Goal: Answer question/provide support: Share knowledge or assist other users

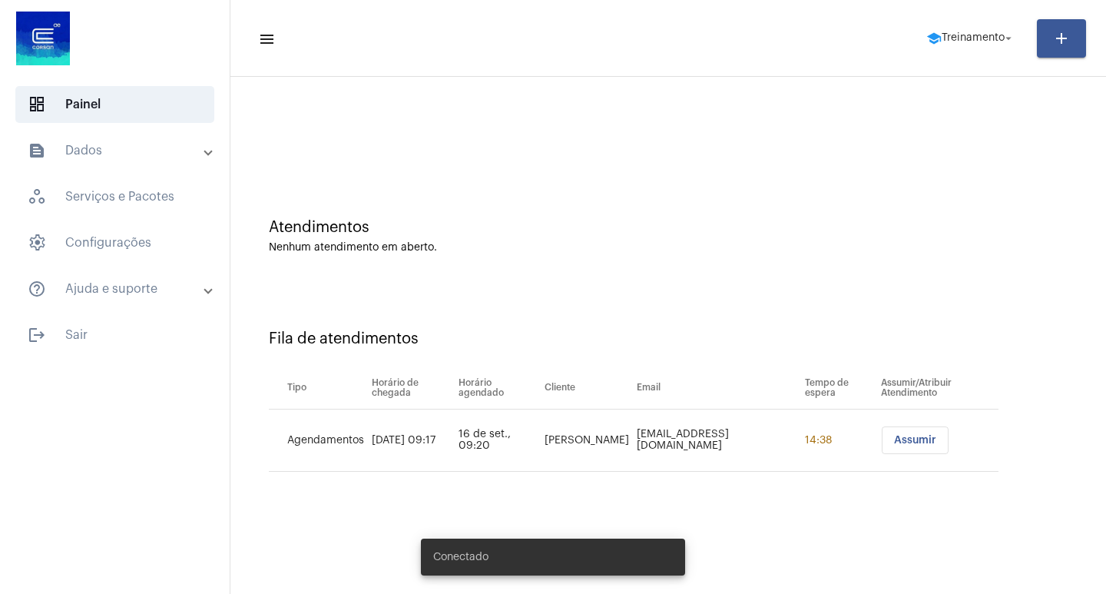
click at [917, 444] on span "Assumir" at bounding box center [915, 440] width 42 height 11
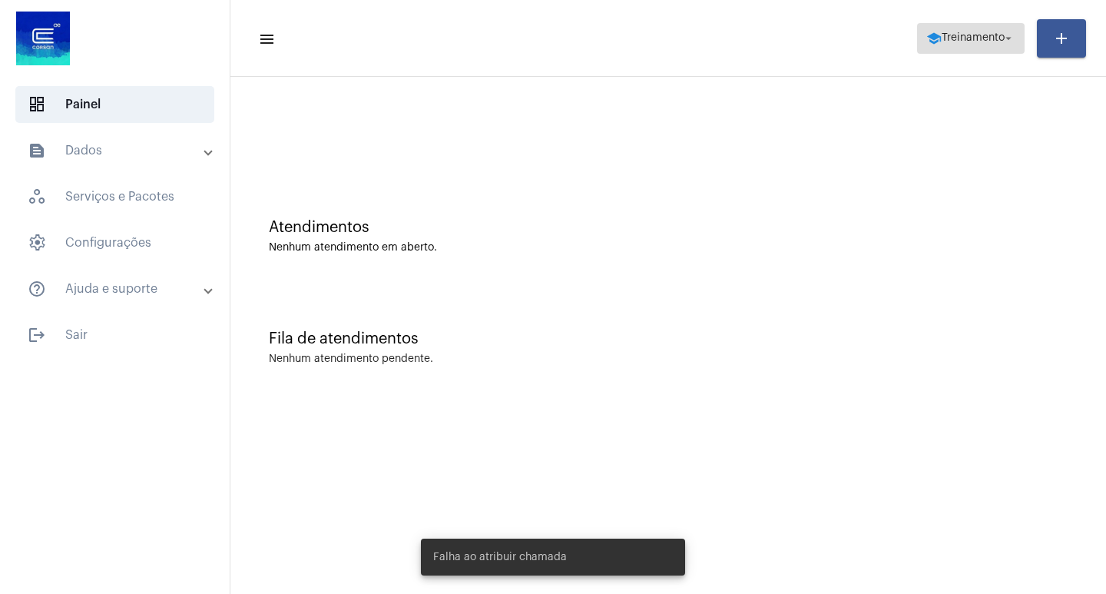
click at [978, 44] on span "school Treinamento arrow_drop_down" at bounding box center [970, 38] width 89 height 28
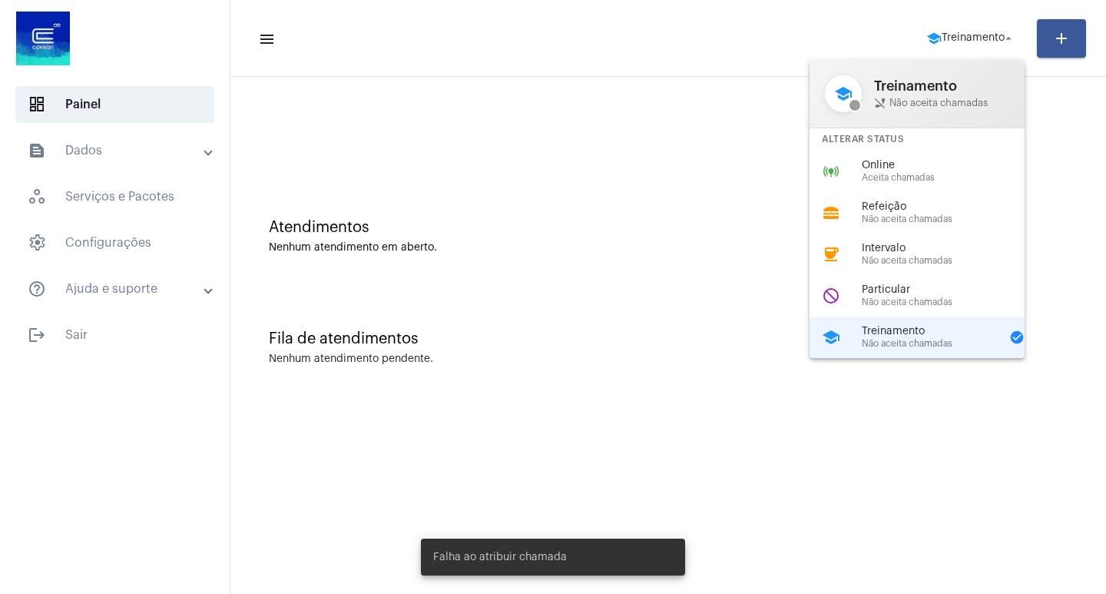
click at [890, 163] on span "Online" at bounding box center [949, 166] width 175 height 12
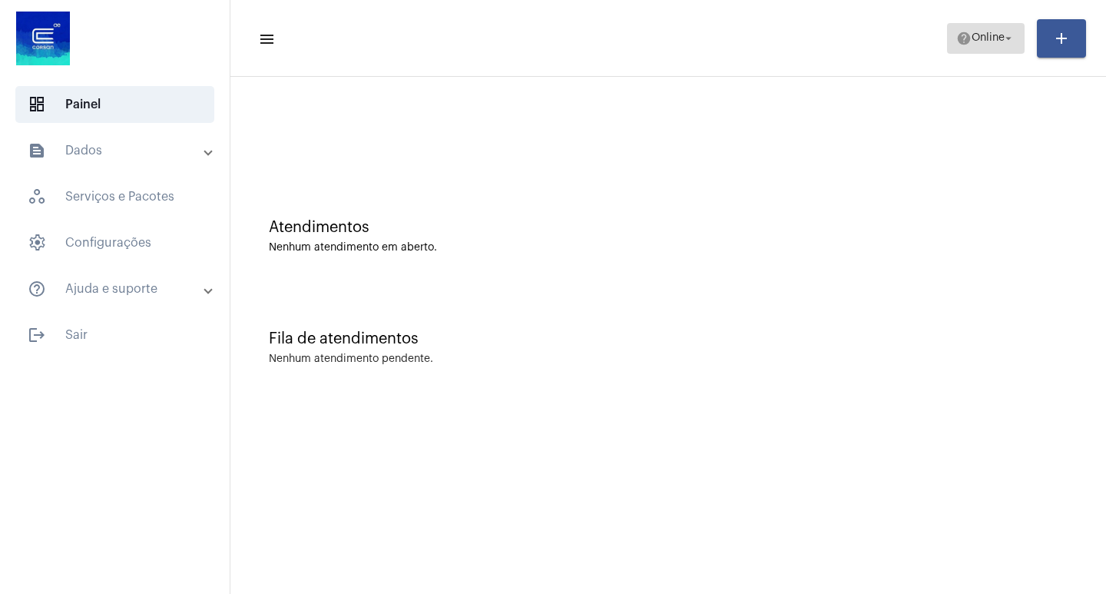
click at [1009, 33] on mat-icon "arrow_drop_down" at bounding box center [1008, 38] width 14 height 14
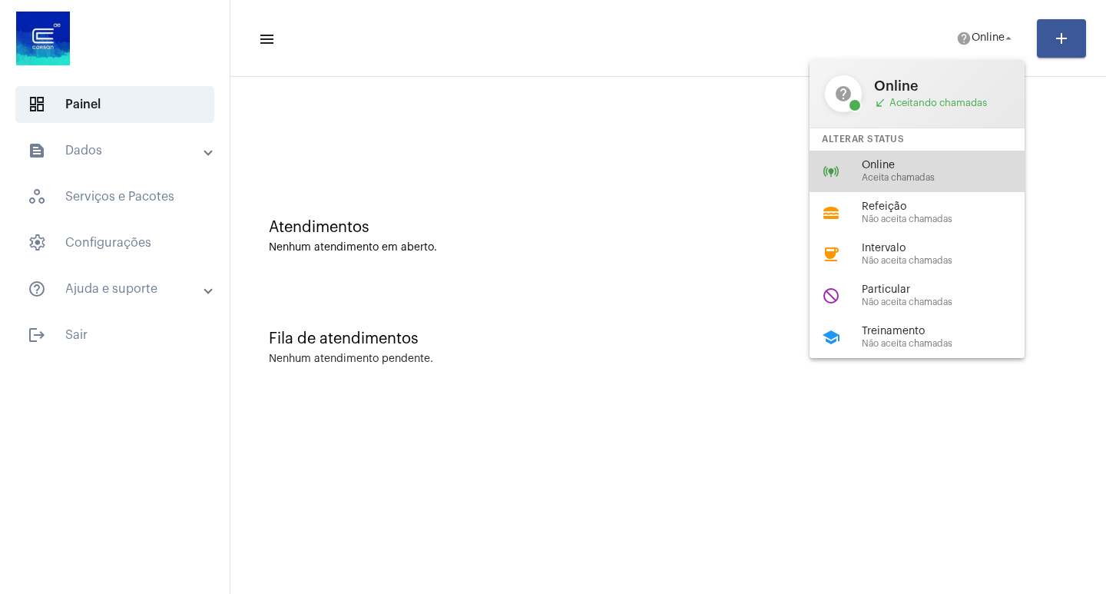
click at [896, 164] on span "Online" at bounding box center [949, 166] width 175 height 12
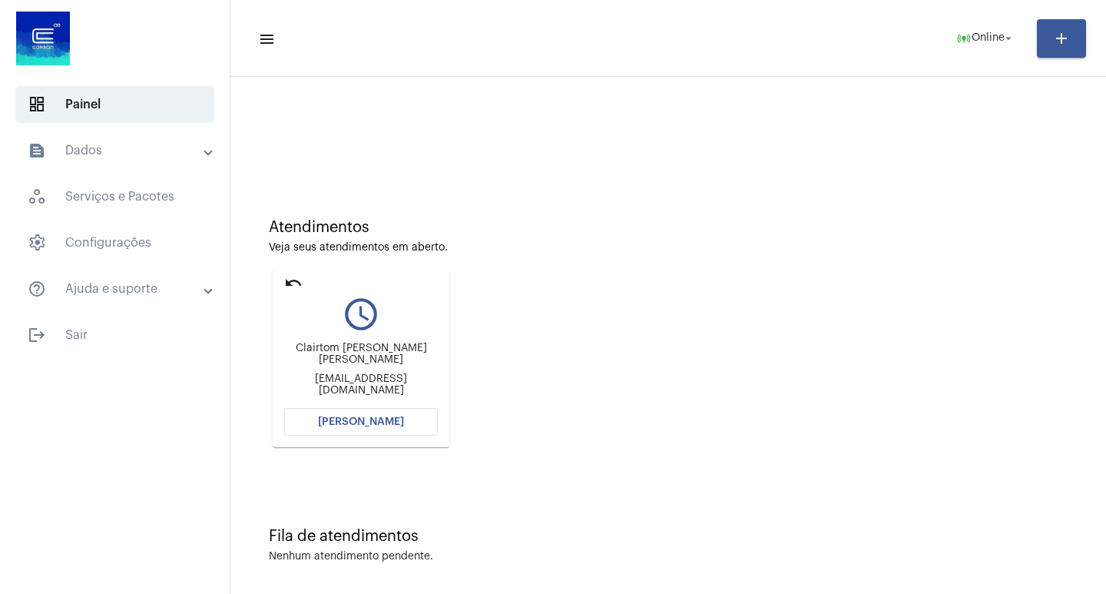
click at [360, 415] on button "Abrir Chamada" at bounding box center [361, 422] width 154 height 28
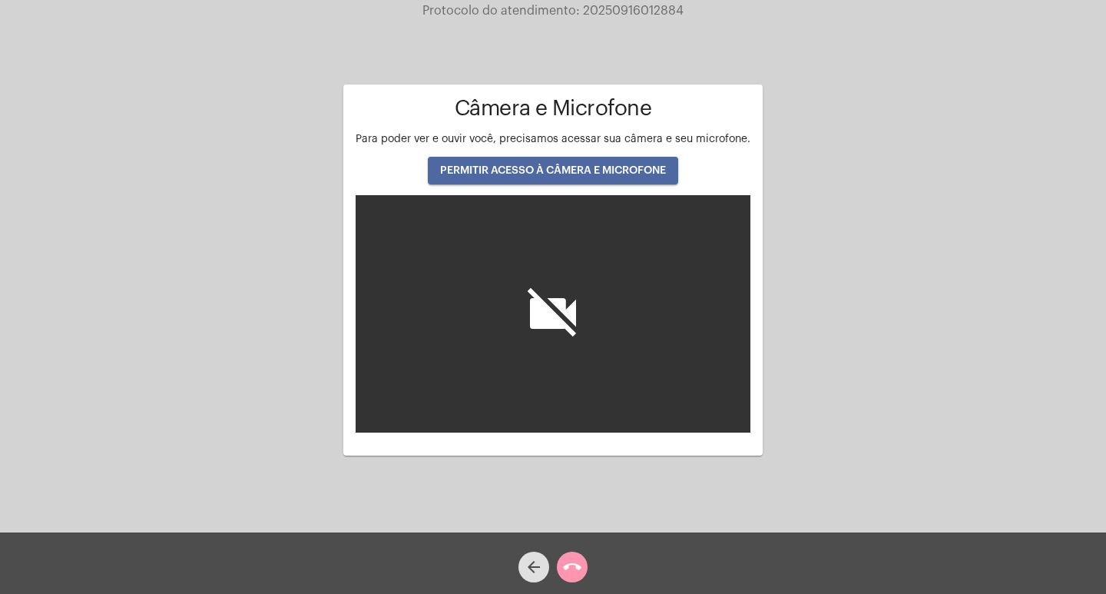
click at [563, 176] on button "PERMITIR ACESSO À CÂMERA E MICROFONE" at bounding box center [553, 171] width 250 height 28
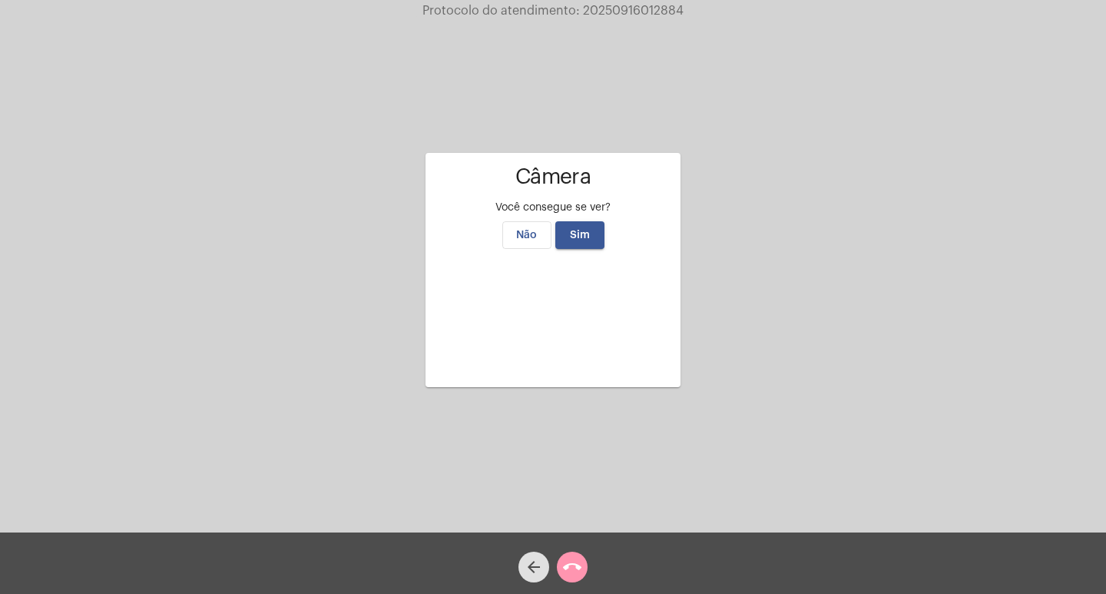
click at [531, 572] on mat-icon "arrow_back" at bounding box center [533, 566] width 18 height 18
click at [574, 230] on span "Sim" at bounding box center [580, 235] width 20 height 11
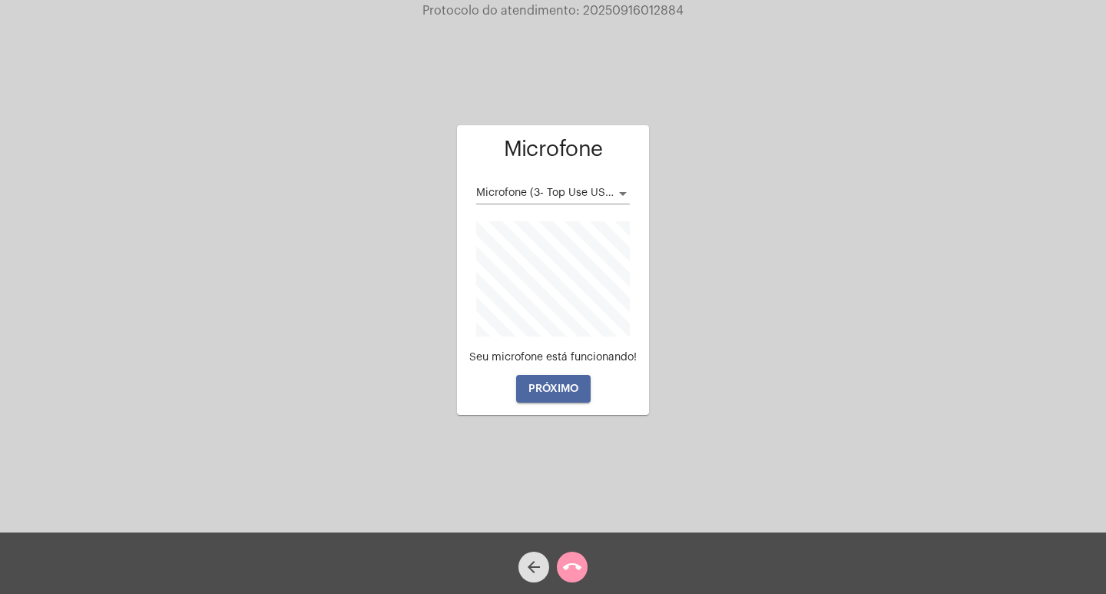
click at [561, 381] on button "PRÓXIMO" at bounding box center [553, 389] width 74 height 28
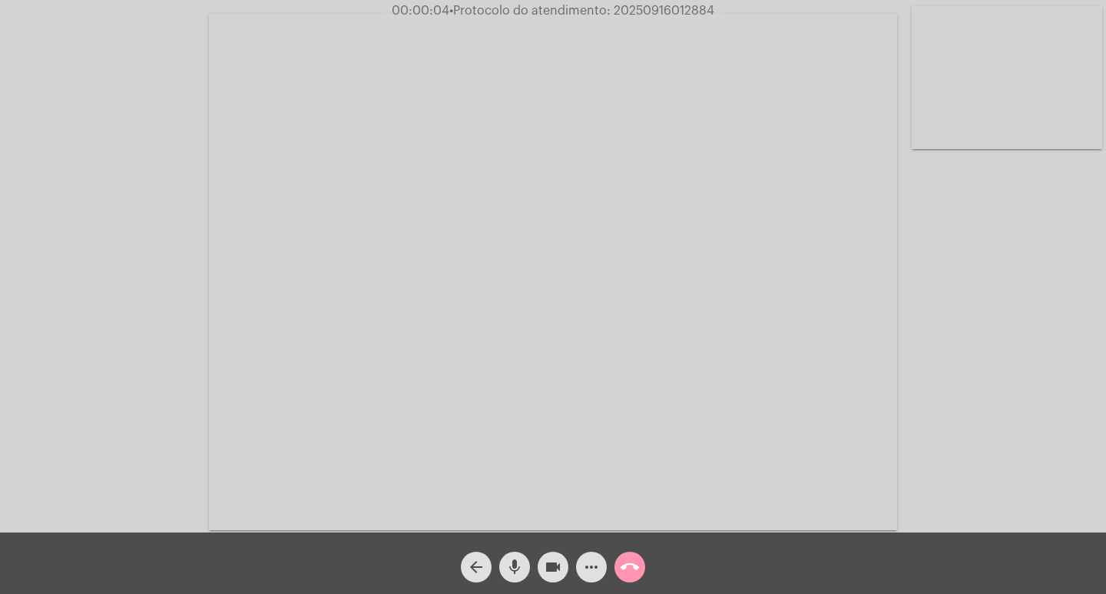
click at [1066, 487] on div "Acessando Câmera e Microfone..." at bounding box center [553, 270] width 1103 height 532
click at [588, 569] on mat-icon "more_horiz" at bounding box center [591, 566] width 18 height 18
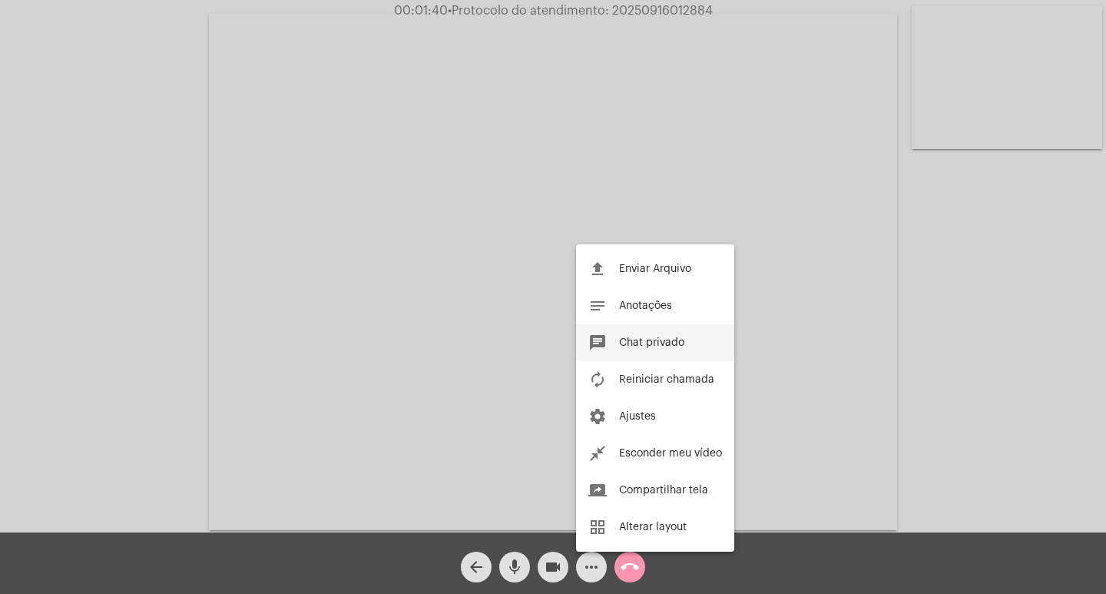
click at [643, 328] on button "chat Chat privado" at bounding box center [655, 342] width 158 height 37
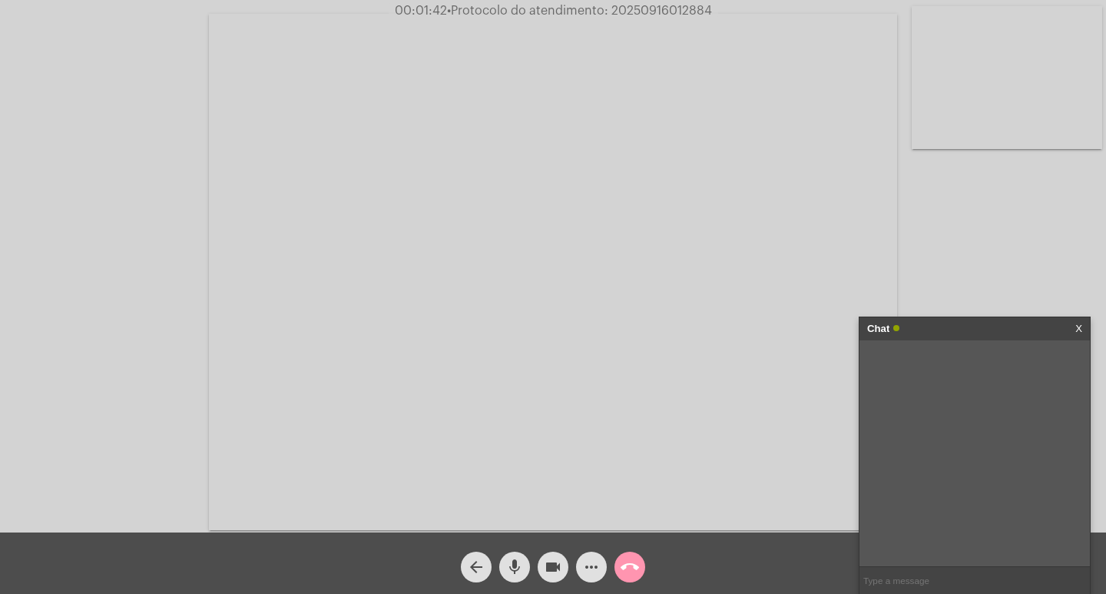
paste input "RUA BOTO CINZA - ANTIGA Q,396-ALDEIA DA LAGOA-TRAMANDAI-RS-CEP:95590000"
type input "RUA BOTO CINZA - ANTIGA Q,396-ALDEIA DA LAGOA-TRAMANDAI-RS-CEP:95590000"
click at [624, 566] on mat-icon "call_end" at bounding box center [629, 566] width 18 height 18
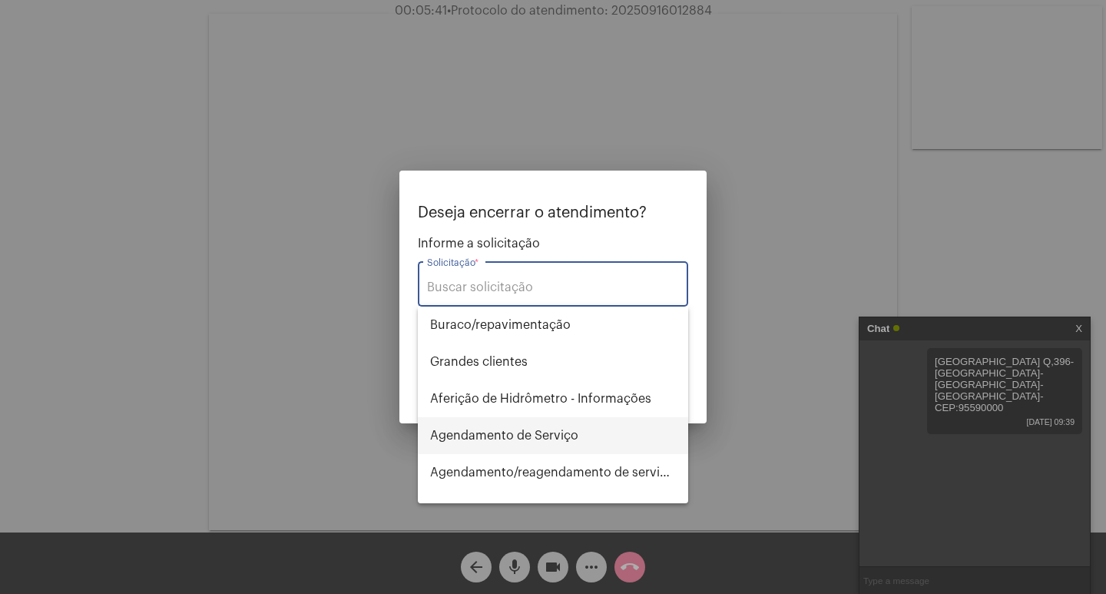
click at [538, 435] on span "Agendamento de Serviço" at bounding box center [553, 435] width 246 height 37
type input "Agendamento de Serviço"
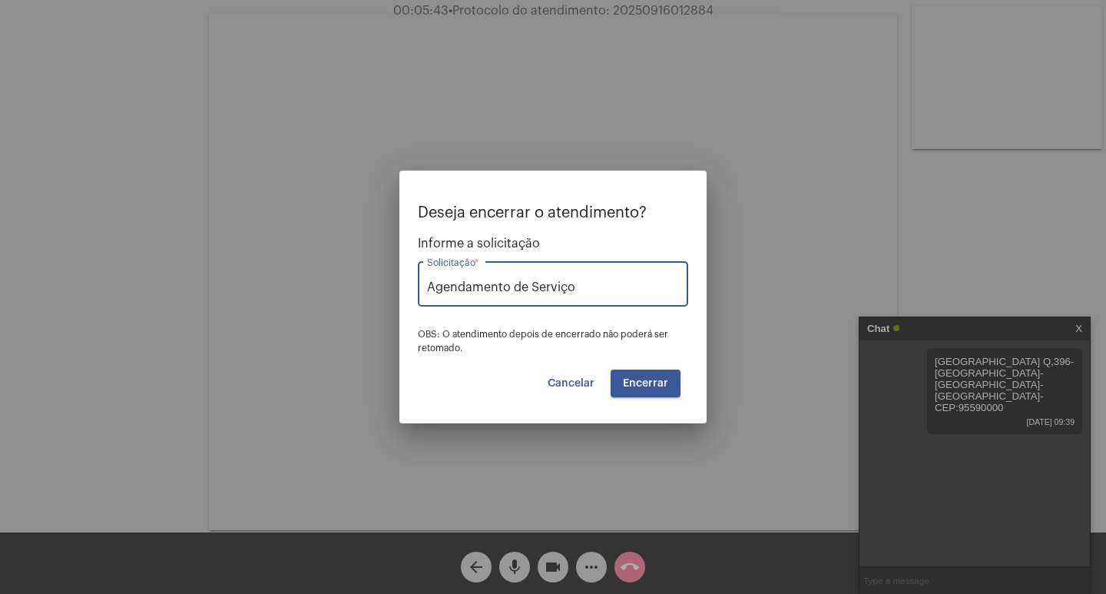
drag, startPoint x: 600, startPoint y: 285, endPoint x: 416, endPoint y: 343, distance: 192.6
click at [421, 335] on div "Deseja encerrar o atendimento? Informe a solicitação Agendamento de Serviço Sol…" at bounding box center [553, 279] width 270 height 150
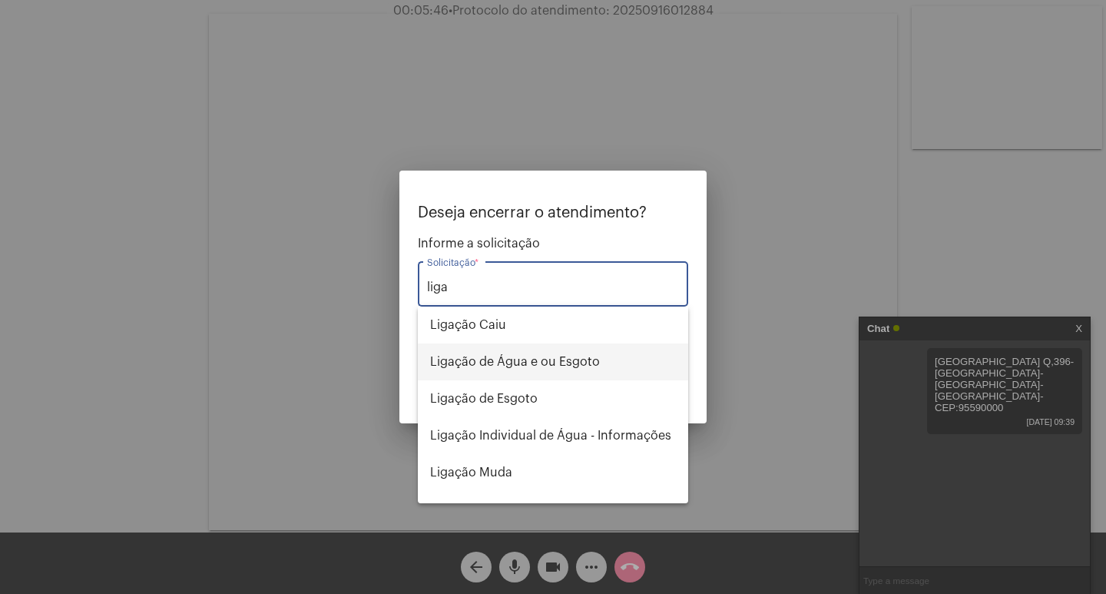
drag, startPoint x: 549, startPoint y: 354, endPoint x: 565, endPoint y: 389, distance: 38.1
click at [550, 352] on span "Ligação de Água e ou Esgoto" at bounding box center [553, 361] width 246 height 37
type input "Ligação de Água e ou Esgoto"
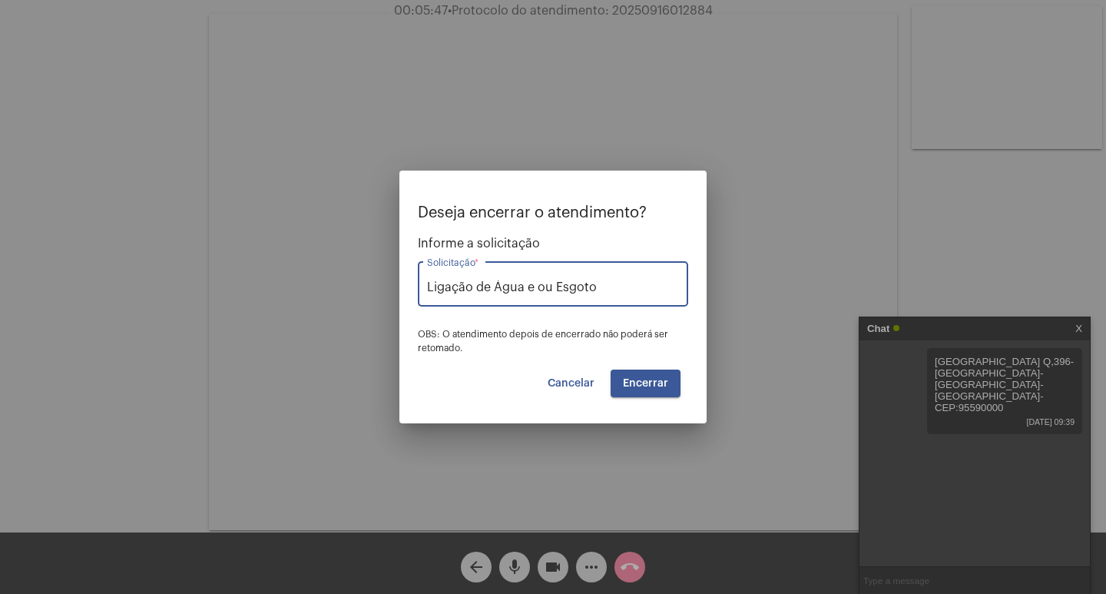
click at [640, 379] on span "Encerrar" at bounding box center [645, 383] width 45 height 11
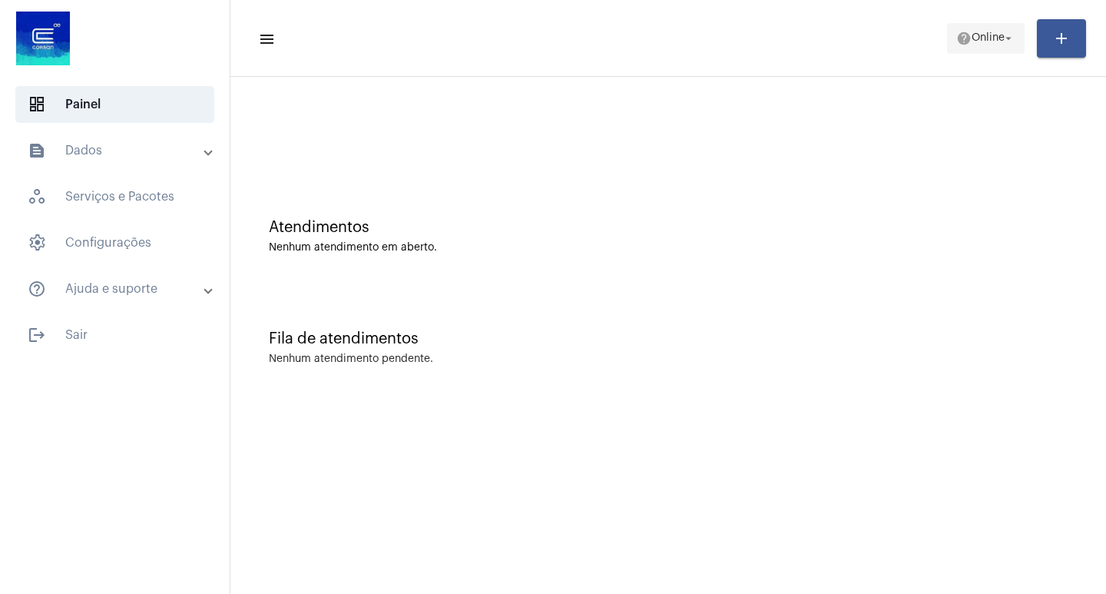
click at [969, 29] on span "help Online arrow_drop_down" at bounding box center [985, 38] width 59 height 28
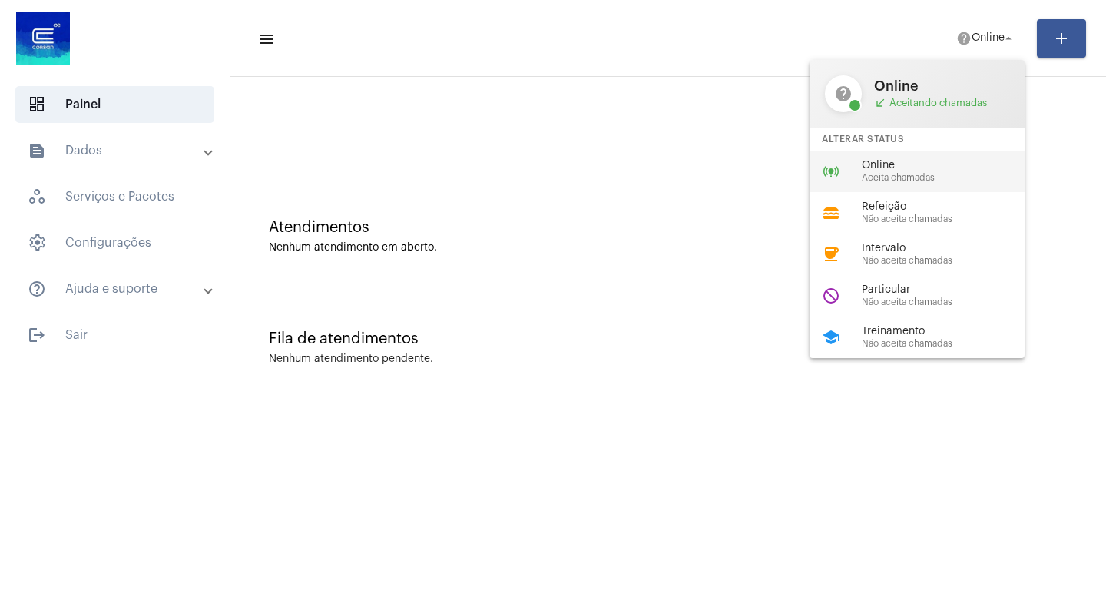
click at [891, 174] on span "Aceita chamadas" at bounding box center [949, 178] width 175 height 10
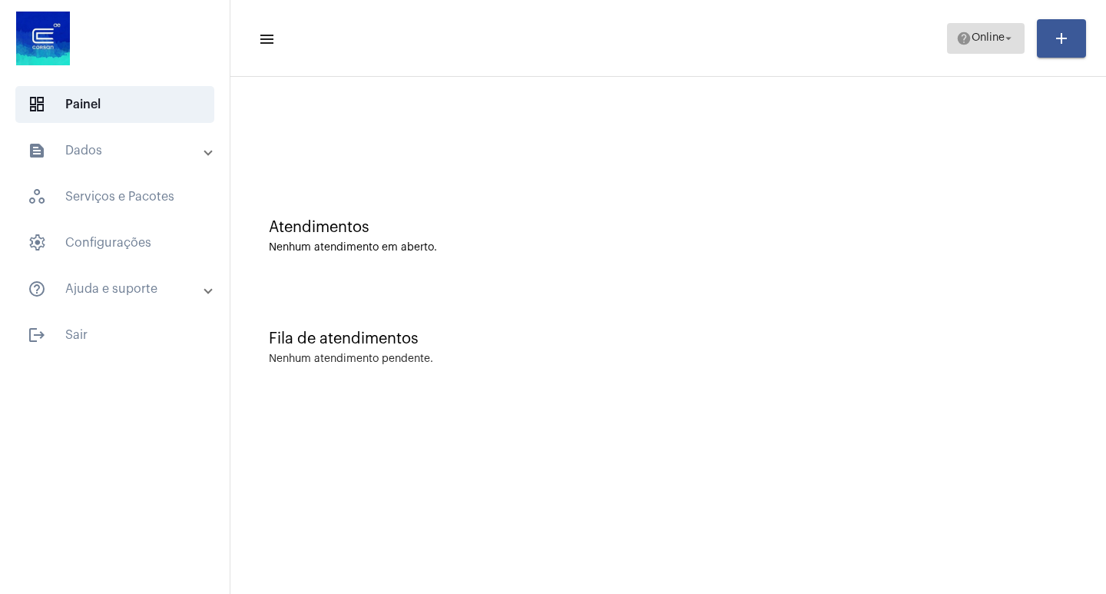
click at [994, 40] on span "Online" at bounding box center [987, 38] width 33 height 11
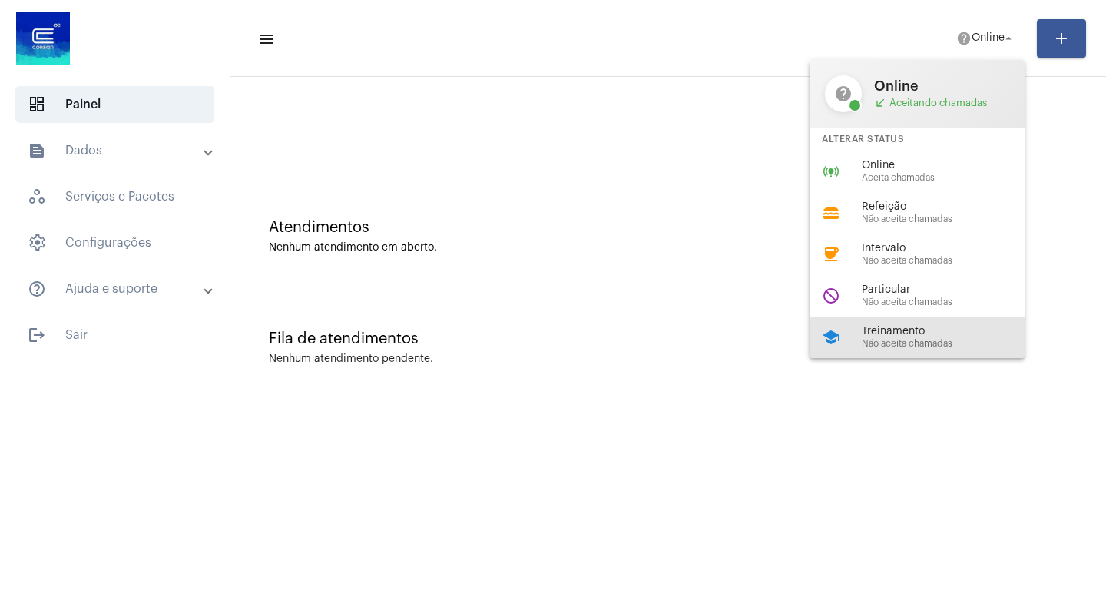
drag, startPoint x: 878, startPoint y: 342, endPoint x: 101, endPoint y: 47, distance: 832.1
click at [877, 341] on span "Não aceita chamadas" at bounding box center [949, 344] width 175 height 10
